Goal: Task Accomplishment & Management: Complete application form

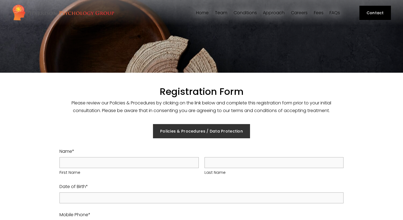
select select "GB"
click at [208, 129] on link "Policies & Procedures / Data Protection" at bounding box center [201, 131] width 97 height 14
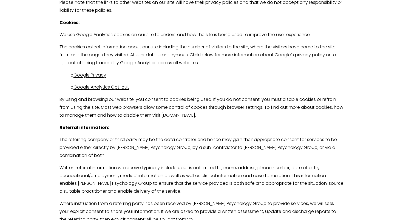
scroll to position [387, 0]
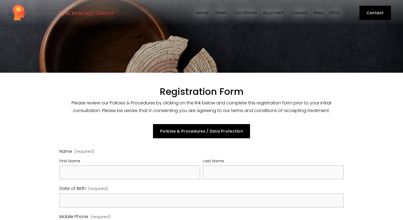
select select "GB"
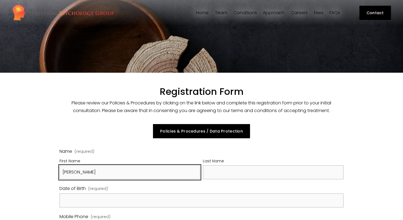
type input "Richard"
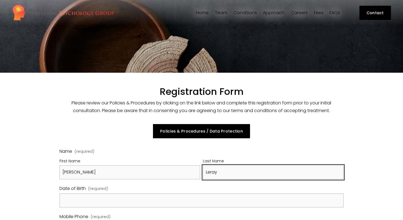
type input "Leray"
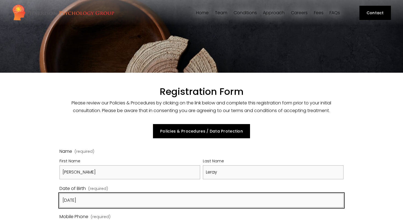
type input "21/12/1994"
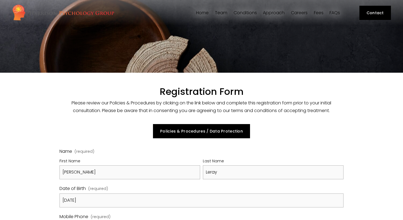
scroll to position [118, 0]
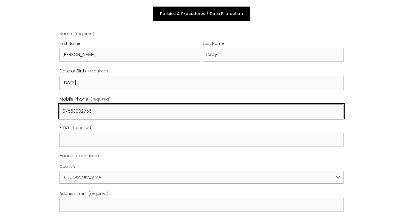
type input "07563002756"
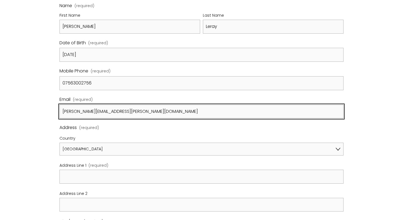
type input "richard.leray@hotmail.fr"
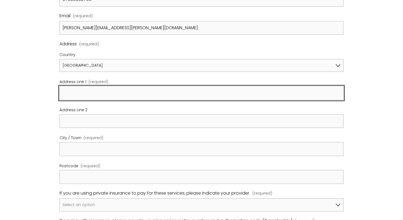
scroll to position [242, 0]
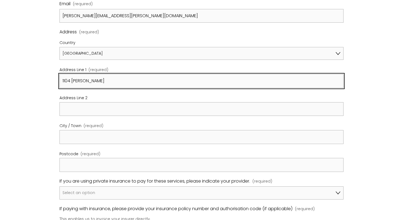
click at [62, 79] on input "1104 Rendel" at bounding box center [201, 81] width 284 height 14
click at [106, 78] on input "Flat 1104 Rendel" at bounding box center [201, 81] width 284 height 14
type input "Flat 1104 Rendel House"
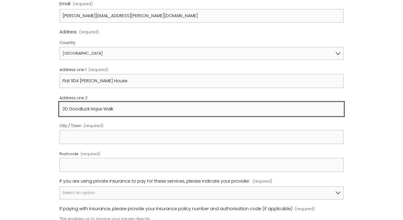
type input "20 Goodluck Hope Walk"
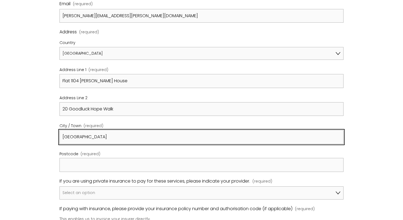
type input "London"
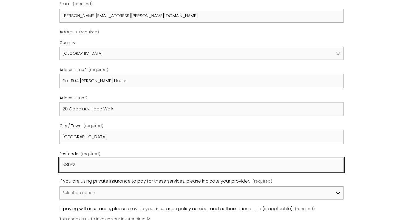
type input "N80EZ"
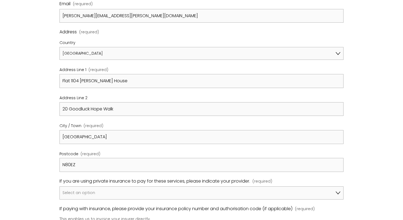
click at [36, 125] on div "Registration Form Please review our Policies & Procedures by clicking on the li…" at bounding box center [201, 185] width 403 height 708
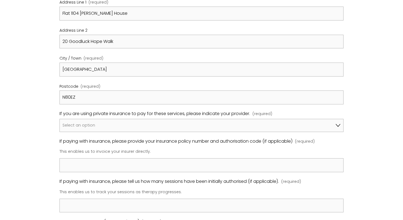
scroll to position [310, 0]
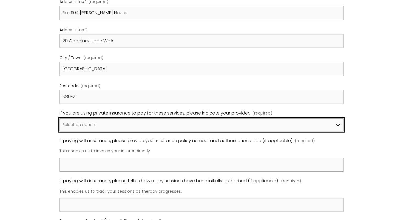
select select "Bupa"
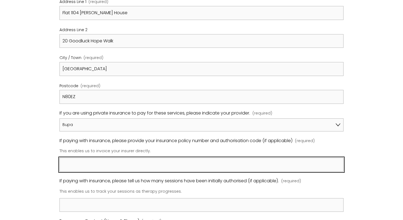
click at [83, 165] on input "If paying with insurance, please provide your insurance policy number and autho…" at bounding box center [201, 165] width 284 height 14
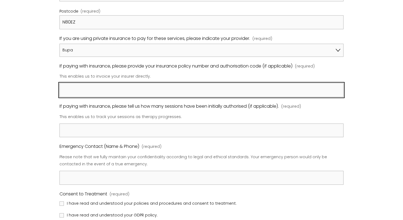
scroll to position [386, 0]
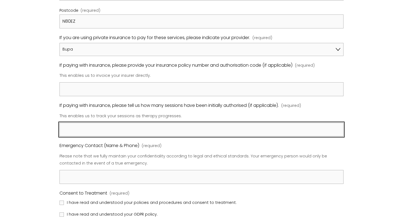
click at [91, 130] on input "If paying with insurance, please tell us how many sessions have been initially …" at bounding box center [201, 130] width 284 height 14
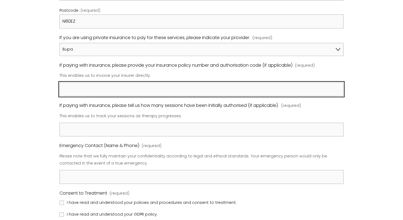
click at [105, 90] on input "If paying with insurance, please provide your insurance policy number and autho…" at bounding box center [201, 89] width 284 height 14
paste input "0839786547"
paste input "68570222"
type input "Membership number: 0839786547; Pre-Authorisation number: 68570222"
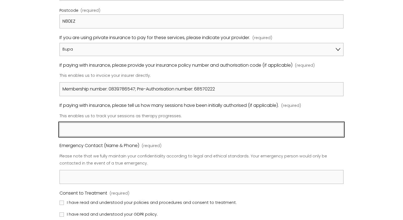
click at [124, 131] on input "If paying with insurance, please tell us how many sessions have been initially …" at bounding box center [201, 130] width 284 height 14
type input "N"
type input "A"
type input "N"
type input "No set limit"
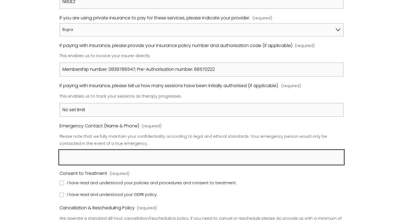
scroll to position [421, 0]
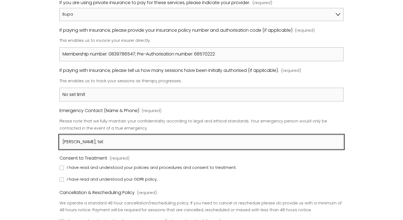
paste input "‭+44 7933 963052‬"
type input "Jan Ronel Santiago; tel: ‭+44 7933 963052‬"
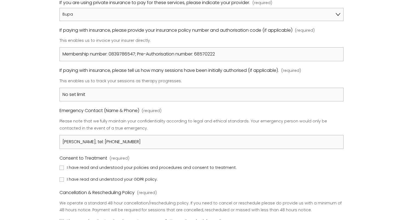
click at [77, 165] on span "I have read and understood your policies and procedures and consent to treatmen…" at bounding box center [152, 168] width 170 height 7
click at [64, 166] on input "I have read and understood your policies and procedures and consent to treatmen…" at bounding box center [61, 168] width 4 height 4
checkbox input "true"
click at [77, 177] on span "I have read and understood your GDPR policy." at bounding box center [112, 179] width 91 height 7
click at [64, 178] on input "I have read and understood your GDPR policy." at bounding box center [61, 180] width 4 height 4
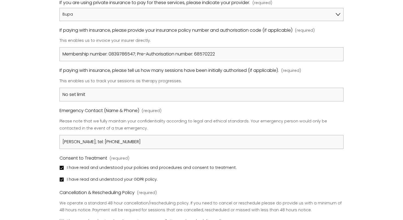
checkbox input "true"
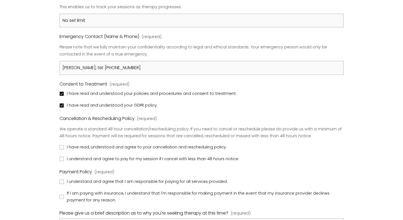
scroll to position [498, 0]
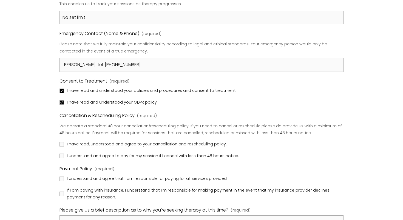
click at [83, 141] on span "I have read, understood and agree to your cancellation and rescheduling policy." at bounding box center [147, 144] width 160 height 7
click at [64, 142] on input "I have read, understood and agree to your cancellation and rescheduling policy." at bounding box center [61, 144] width 4 height 4
checkbox input "true"
click at [83, 153] on span "I understand and agree to pay for my session if I cancel with less than 48 hour…" at bounding box center [153, 156] width 172 height 7
click at [64, 154] on input "I understand and agree to pay for my session if I cancel with less than 48 hour…" at bounding box center [61, 156] width 4 height 4
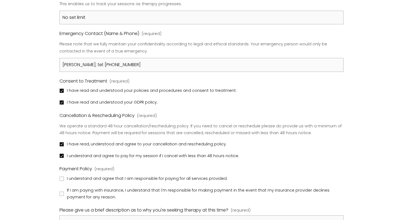
checkbox input "true"
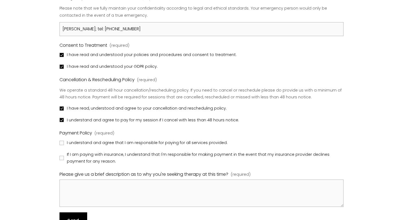
scroll to position [538, 0]
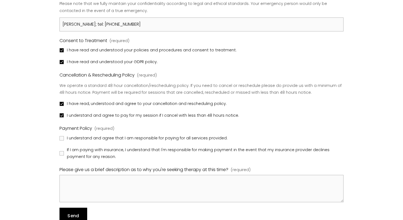
click at [114, 147] on span "If I am paying with insurance, I understand that I'm responsible for making pay…" at bounding box center [204, 154] width 275 height 14
click at [64, 151] on input "If I am paying with insurance, I understand that I'm responsible for making pay…" at bounding box center [61, 153] width 4 height 4
checkbox input "true"
click at [111, 135] on span "I understand and agree that I am responsible for paying for all services provid…" at bounding box center [147, 138] width 160 height 7
click at [64, 136] on input "I understand and agree that I am responsible for paying for all services provid…" at bounding box center [61, 138] width 4 height 4
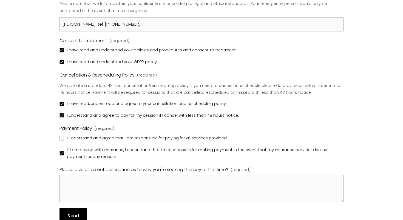
checkbox input "true"
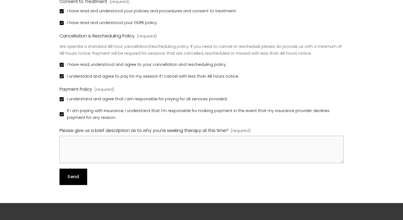
scroll to position [596, 0]
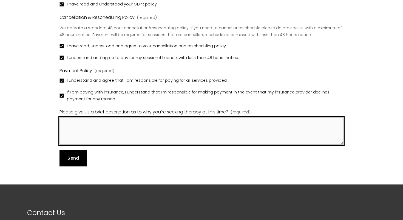
click at [104, 118] on textarea "Please give us a brief description as to why you're seeking therapy at this tim…" at bounding box center [201, 130] width 284 height 27
paste textarea "I have been living with anxiety since childhood. While I have managed to cope i…"
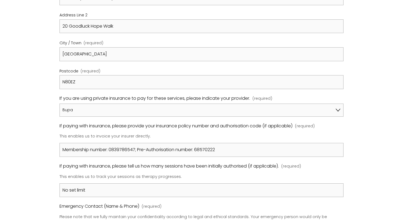
scroll to position [325, 0]
type textarea "I have been living with anxiety since childhood. While I have managed to cope i…"
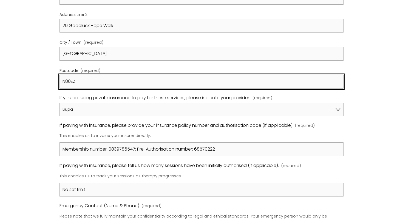
click at [71, 76] on input "N80EZ" at bounding box center [201, 82] width 284 height 14
type input "S"
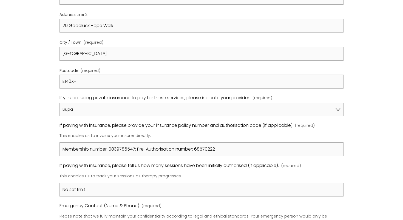
click at [48, 135] on div "Registration Form Please review our Policies & Procedures by clicking on the li…" at bounding box center [201, 101] width 403 height 708
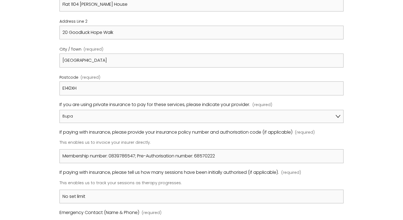
scroll to position [319, 0]
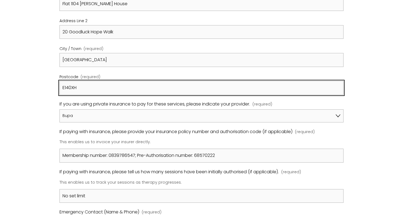
click at [70, 83] on input "E140XH" at bounding box center [201, 88] width 284 height 14
type input "E14 0XH"
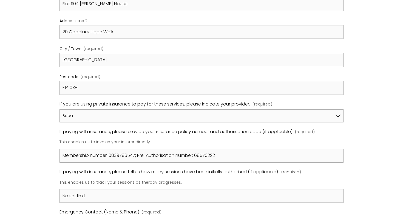
click at [39, 132] on div "Registration Form Please review our Policies & Procedures by clicking on the li…" at bounding box center [201, 108] width 403 height 708
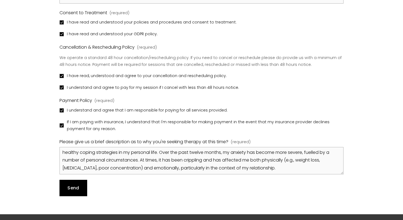
scroll to position [567, 0]
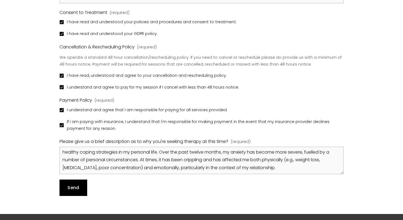
click at [71, 183] on button "Send Send" at bounding box center [73, 188] width 28 height 16
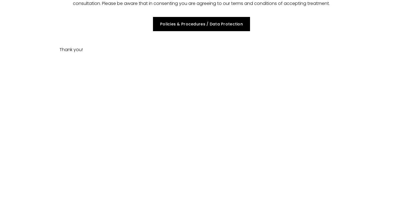
scroll to position [49, 0]
